Goal: Check status: Check status

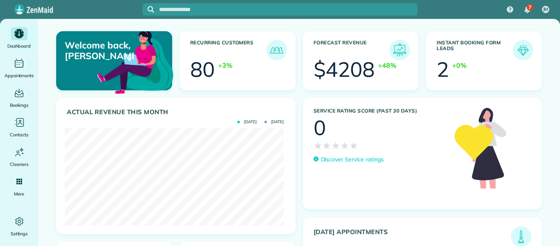
scroll to position [97, 219]
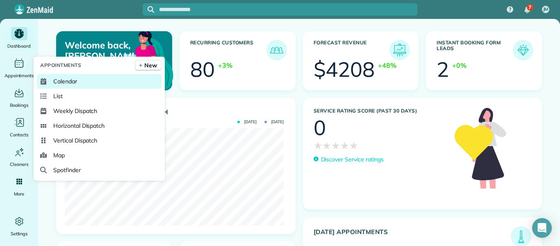
click at [56, 77] on link "Calendar" at bounding box center [99, 81] width 125 height 15
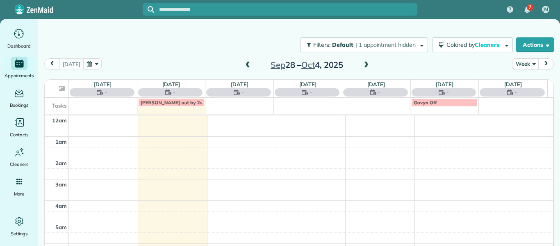
scroll to position [150, 0]
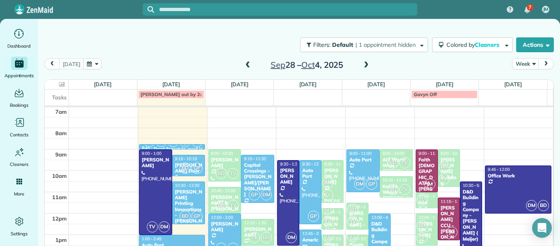
click at [243, 64] on span at bounding box center [247, 64] width 9 height 7
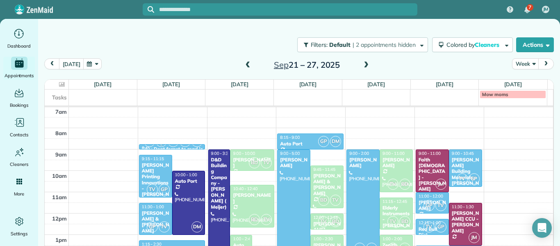
click at [399, 202] on span "11:15 - 12:45" at bounding box center [394, 200] width 25 height 5
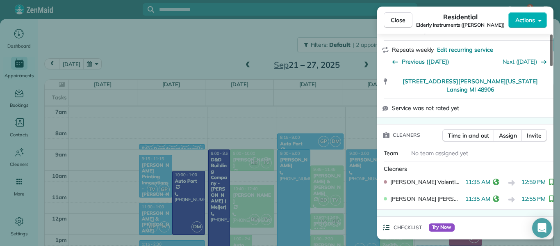
scroll to position [164, 0]
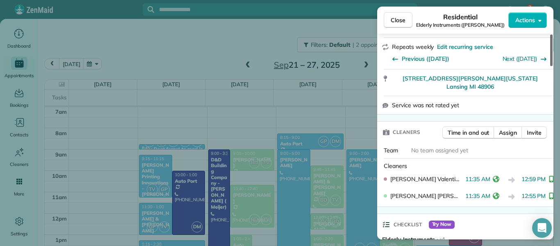
drag, startPoint x: 550, startPoint y: 52, endPoint x: 553, endPoint y: 77, distance: 25.2
click at [553, 66] on div at bounding box center [551, 50] width 2 height 32
click at [405, 17] on span "Close" at bounding box center [398, 20] width 15 height 8
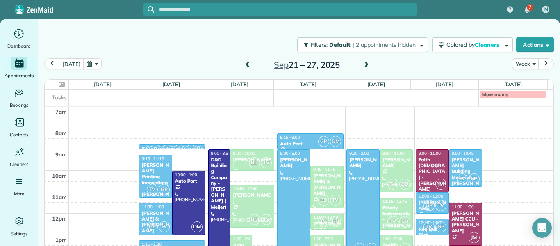
click at [243, 65] on span at bounding box center [247, 64] width 9 height 7
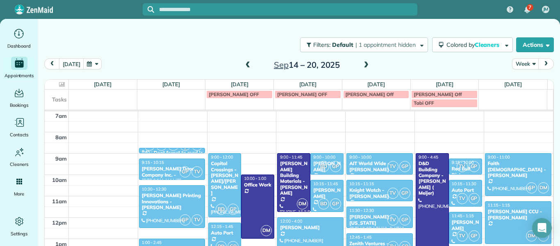
click at [243, 65] on span at bounding box center [247, 64] width 9 height 7
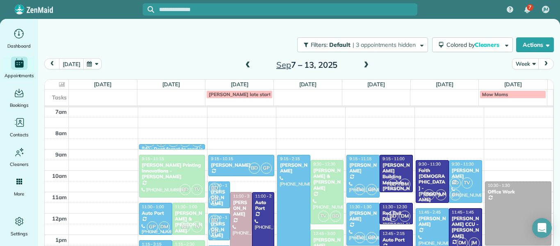
click at [243, 65] on span at bounding box center [247, 64] width 9 height 7
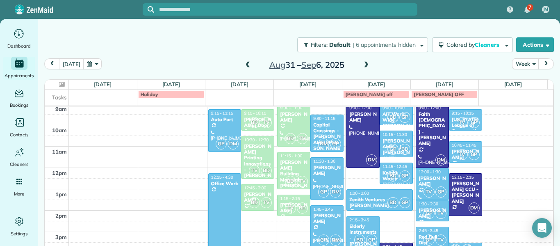
scroll to position [214, 0]
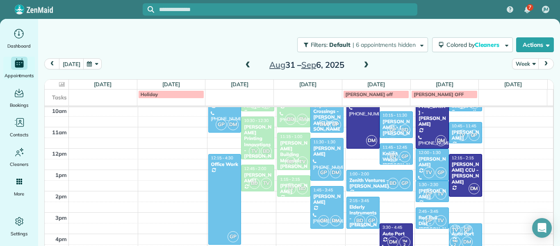
click at [349, 207] on div "Elderly Instruments - Dawn Glossip" at bounding box center [363, 219] width 28 height 30
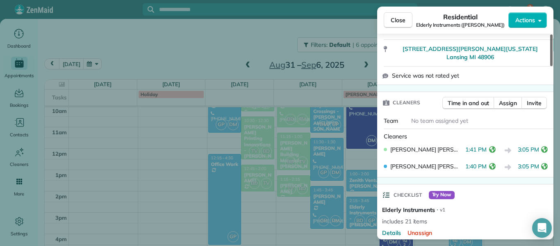
scroll to position [199, 0]
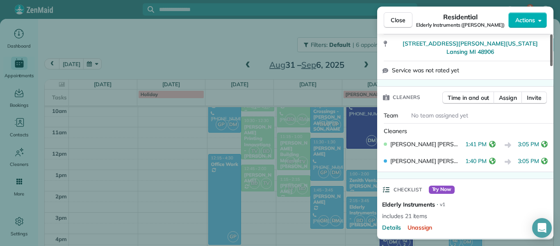
drag, startPoint x: 550, startPoint y: 57, endPoint x: 550, endPoint y: 88, distance: 30.3
click at [550, 66] on div at bounding box center [551, 50] width 2 height 32
